Goal: Check status: Check status

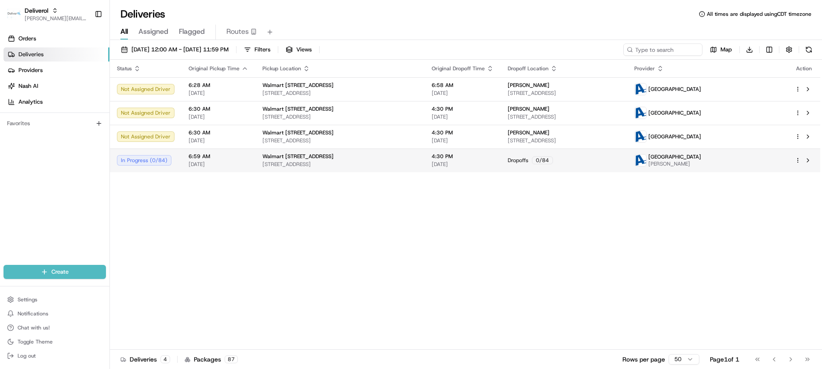
click at [795, 164] on div at bounding box center [803, 160] width 18 height 11
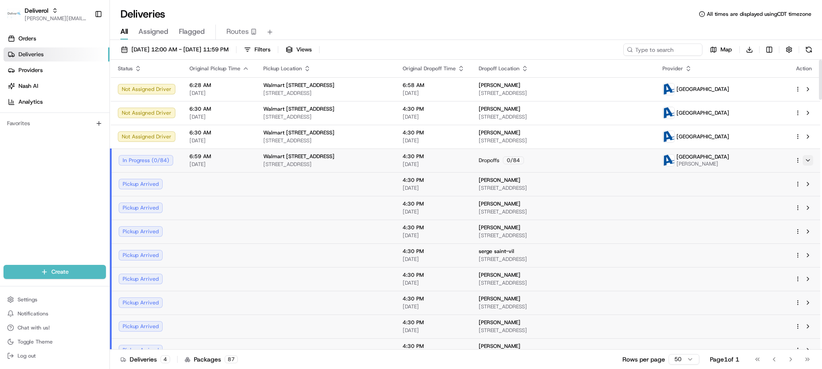
click at [808, 161] on button at bounding box center [807, 160] width 11 height 11
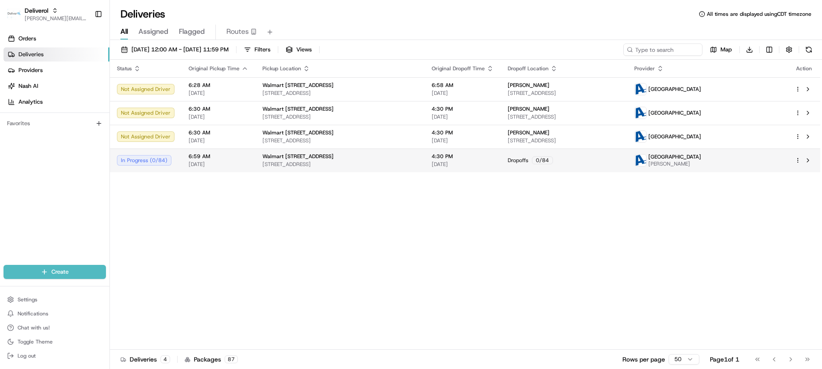
click at [797, 159] on html "Deliverol [PERSON_NAME][EMAIL_ADDRESS][PERSON_NAME][DOMAIN_NAME] Toggle Sidebar…" at bounding box center [411, 184] width 822 height 369
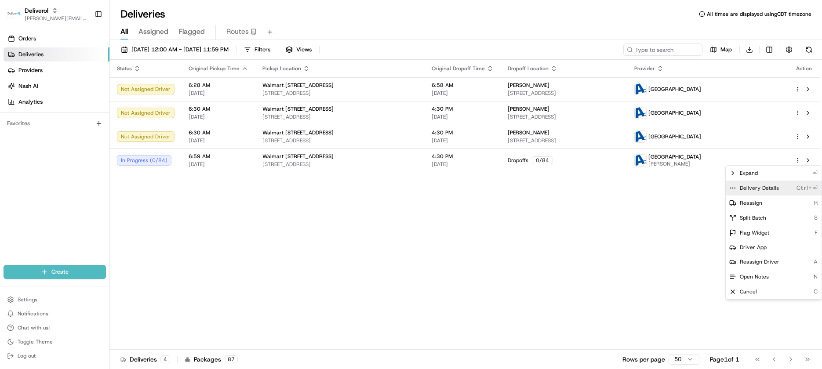
click at [770, 188] on span "Delivery Details" at bounding box center [758, 188] width 39 height 7
